Goal: Find specific page/section: Find specific page/section

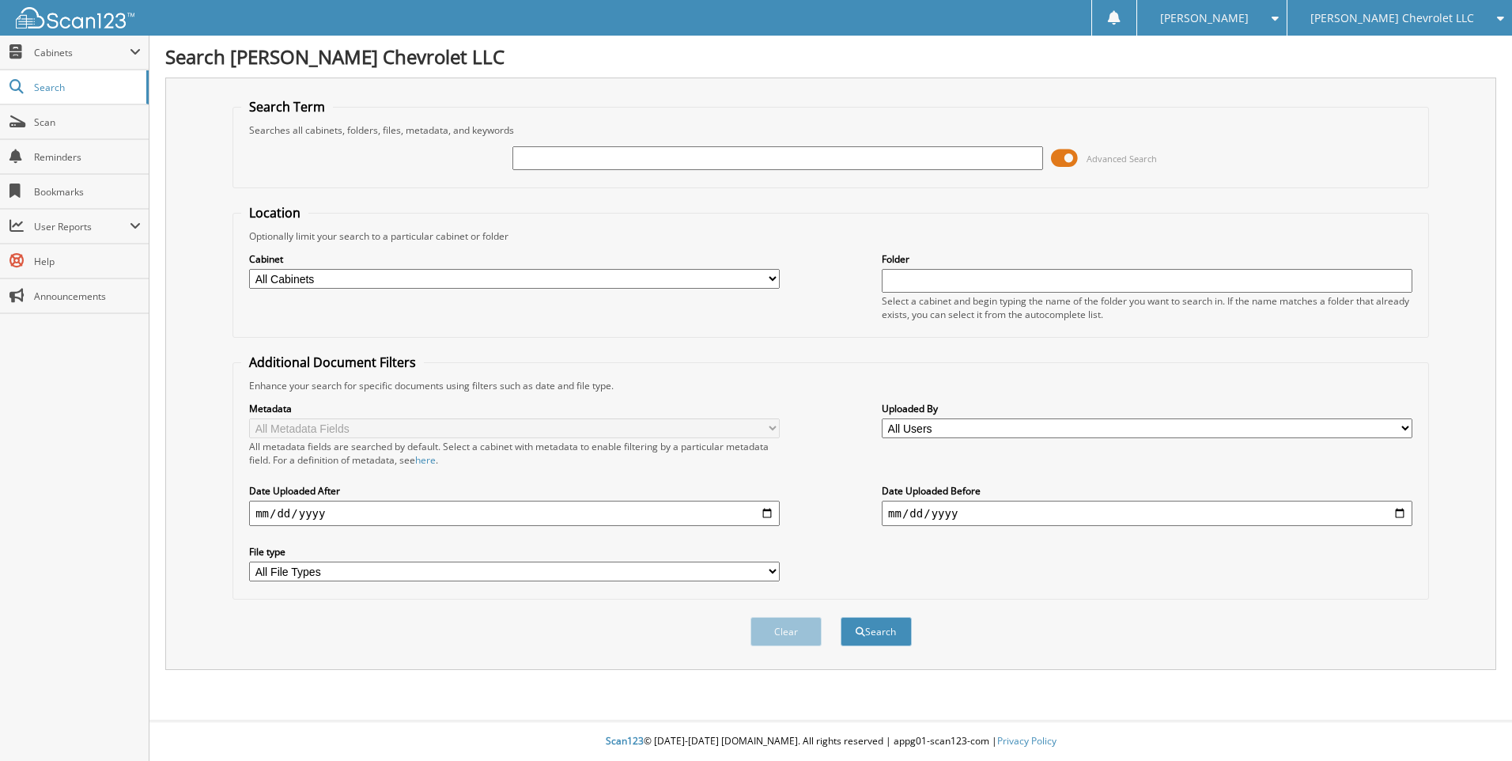
click at [666, 165] on input "text" at bounding box center [777, 158] width 531 height 24
type input "456231"
click at [841, 617] on button "Search" at bounding box center [876, 631] width 71 height 29
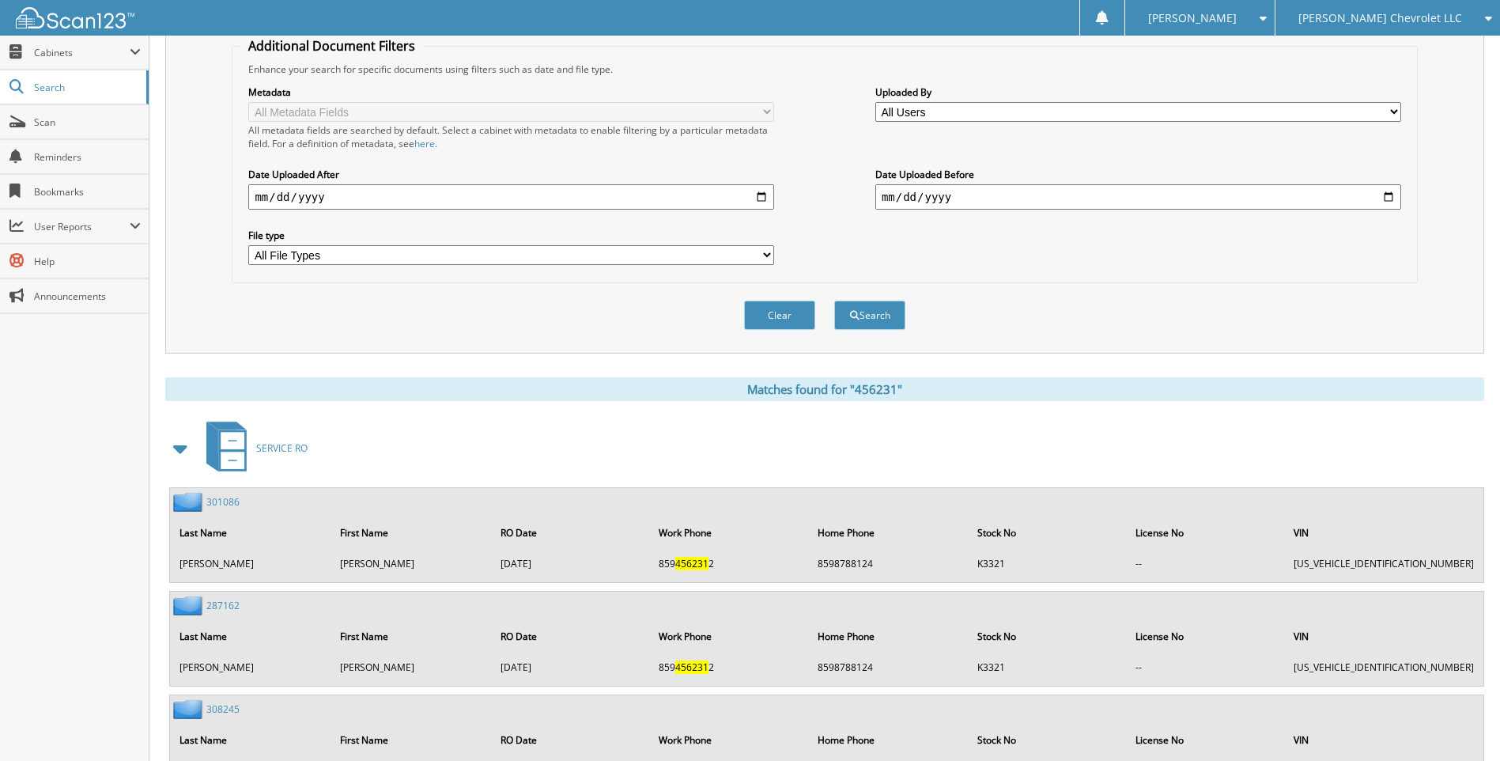
scroll to position [394, 0]
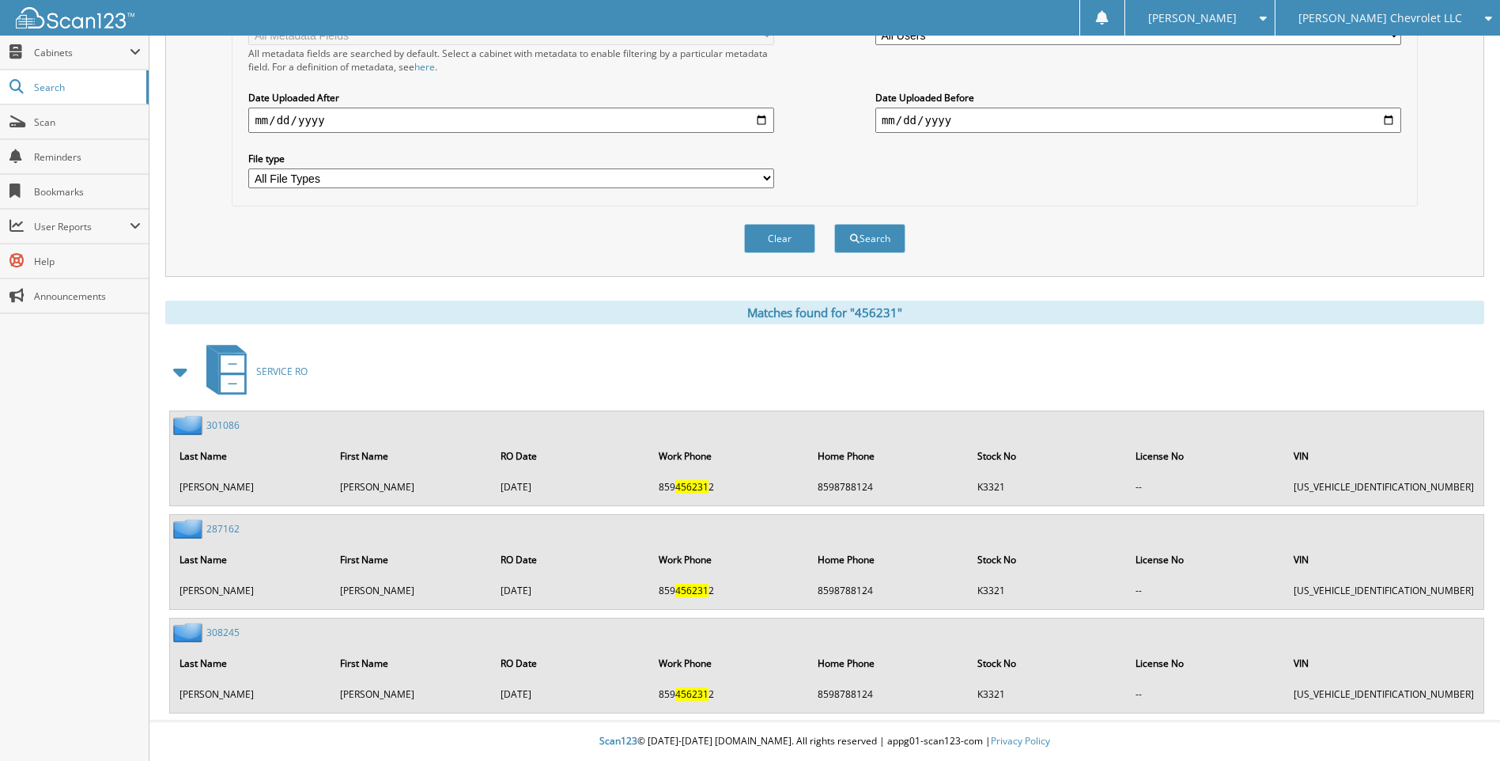
click at [287, 377] on span "SERVICE RO" at bounding box center [281, 371] width 51 height 13
click at [294, 360] on link "SERVICE RO" at bounding box center [252, 371] width 111 height 62
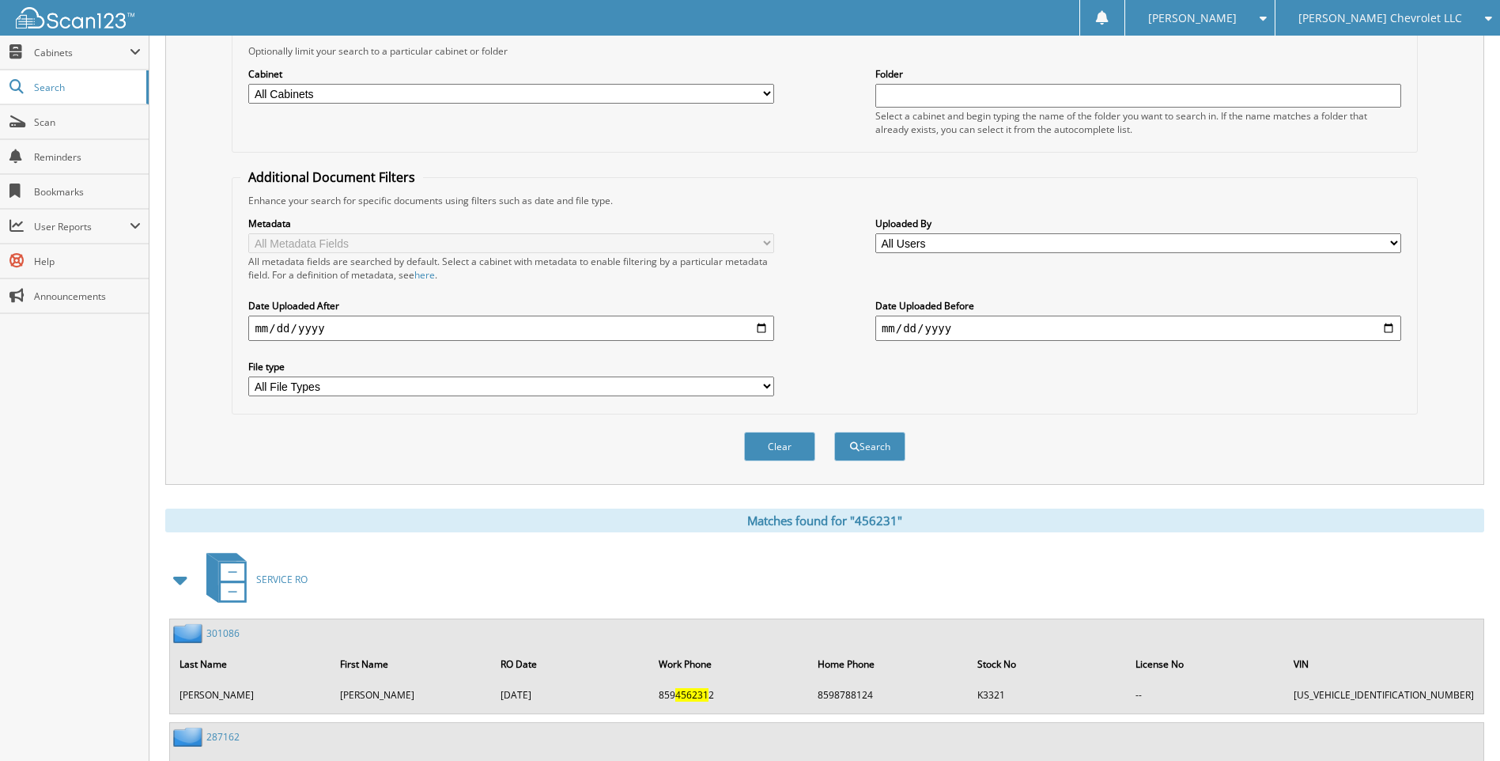
scroll to position [0, 0]
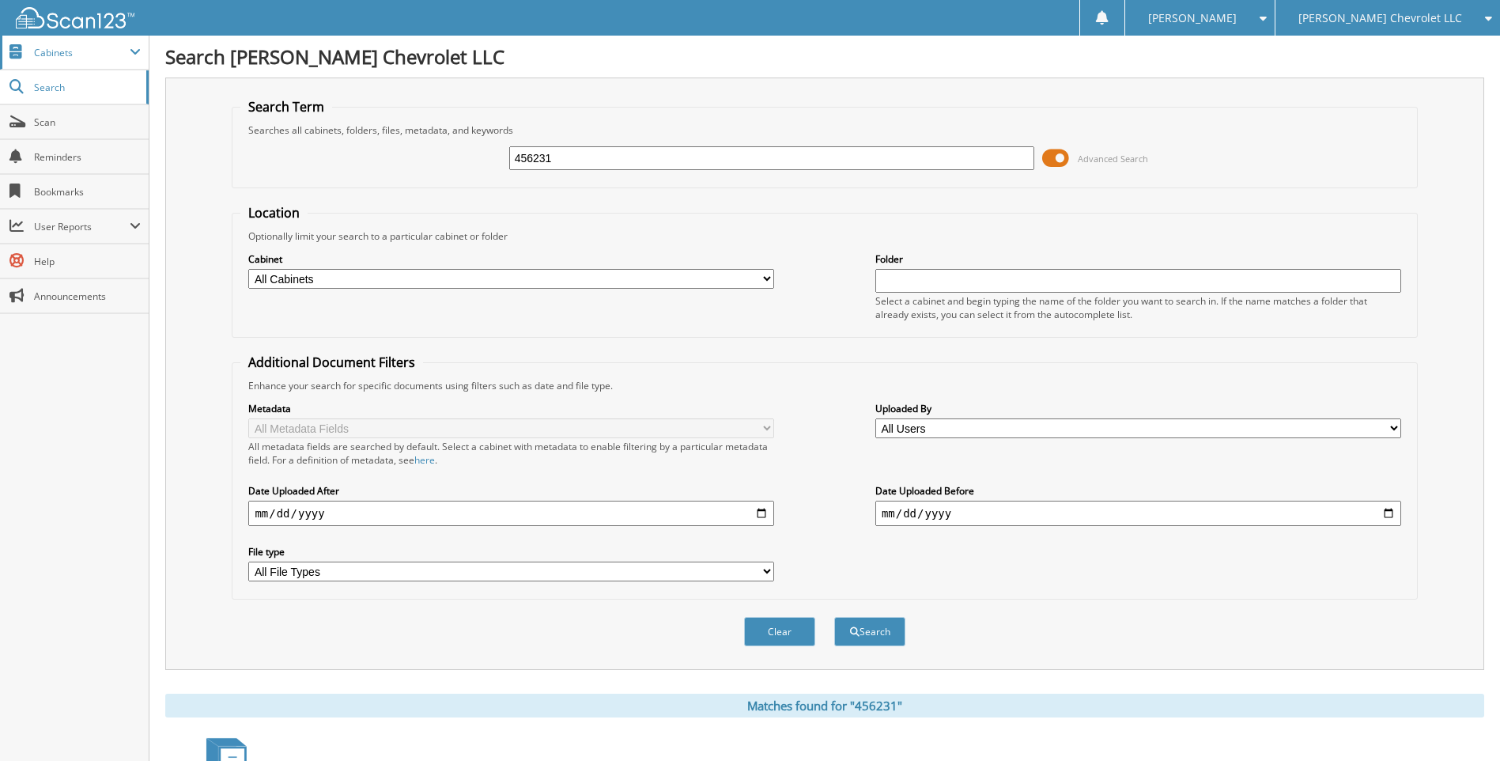
click at [65, 56] on span "Cabinets" at bounding box center [82, 52] width 96 height 13
